Goal: Find specific page/section: Find specific page/section

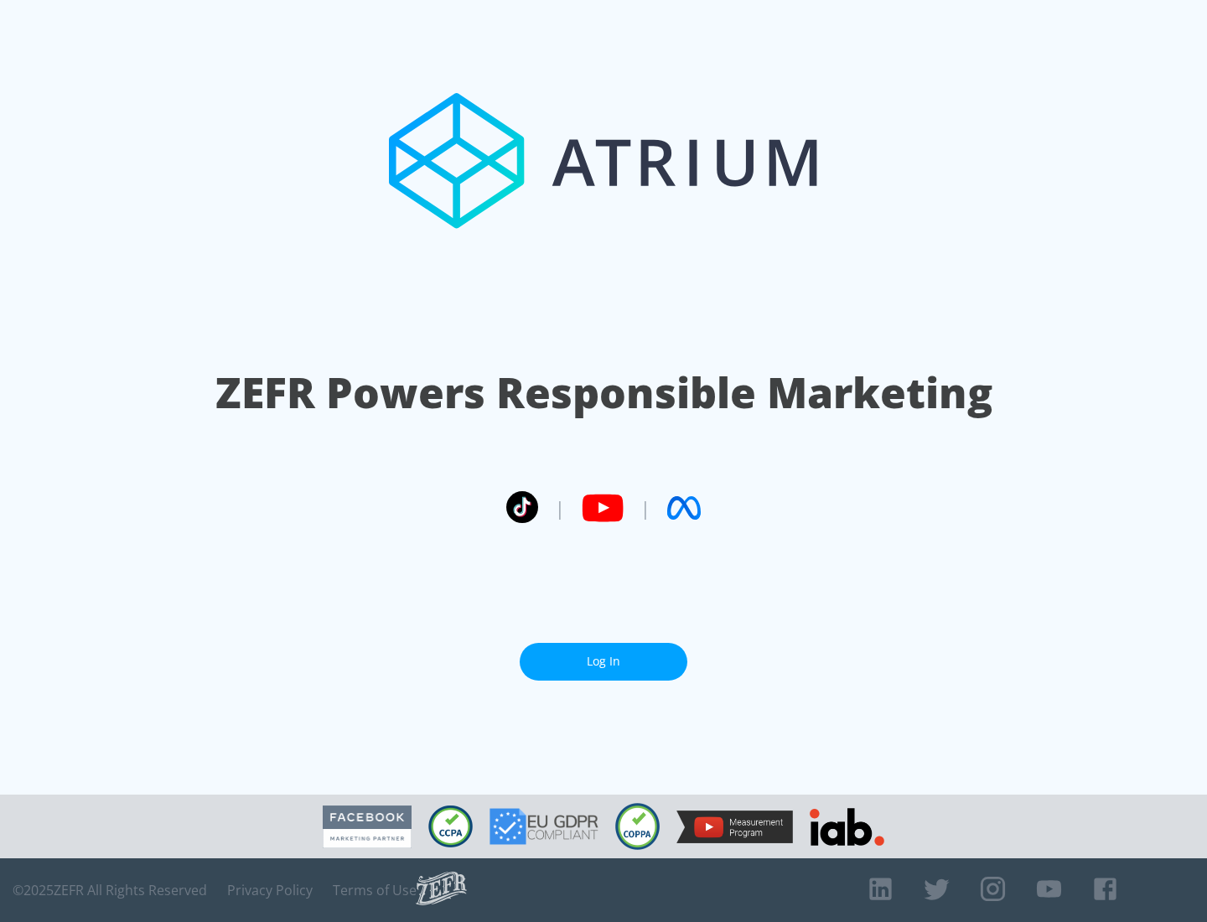
click at [603, 655] on link "Log In" at bounding box center [604, 662] width 168 height 38
